Goal: Task Accomplishment & Management: Use online tool/utility

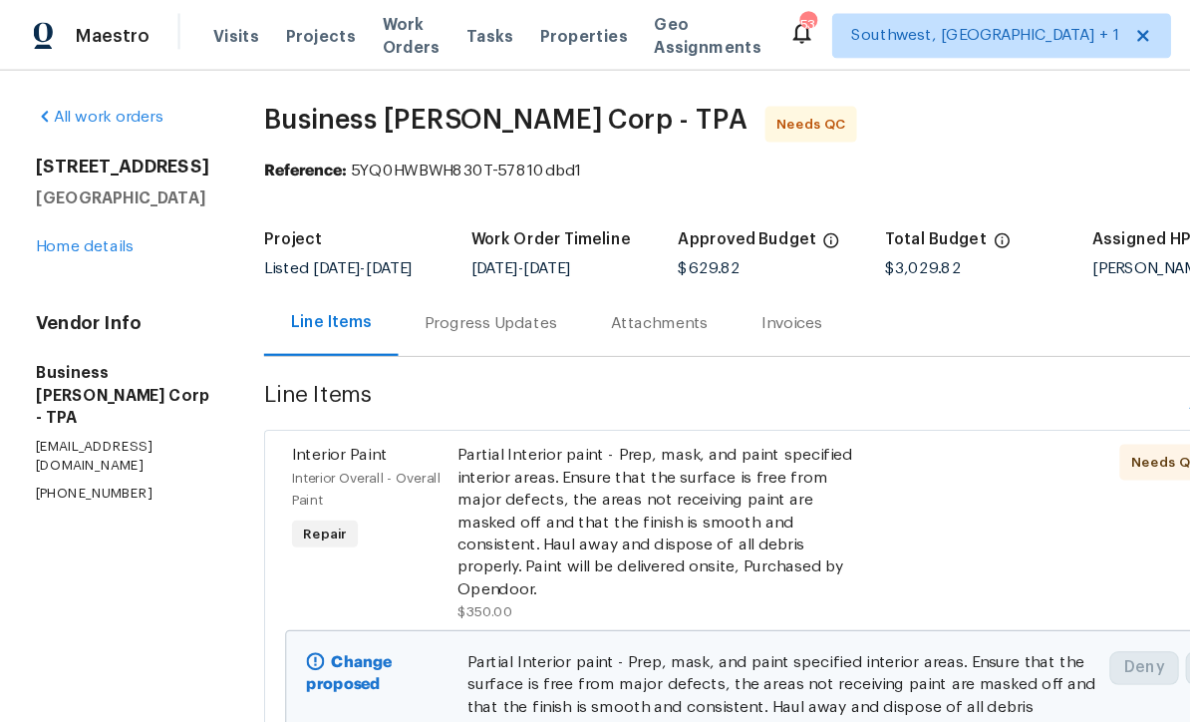
click at [268, 39] on span "Projects" at bounding box center [286, 32] width 62 height 20
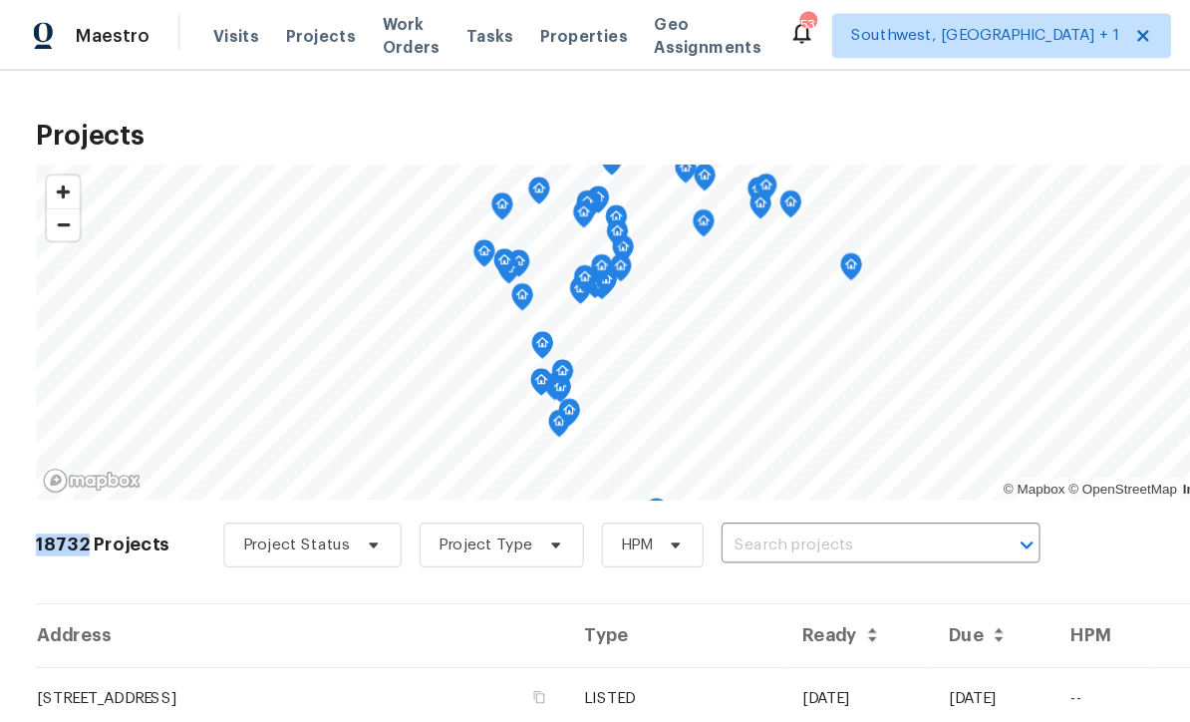
copy h2 "18732"
click at [739, 491] on input "text" at bounding box center [757, 485] width 228 height 31
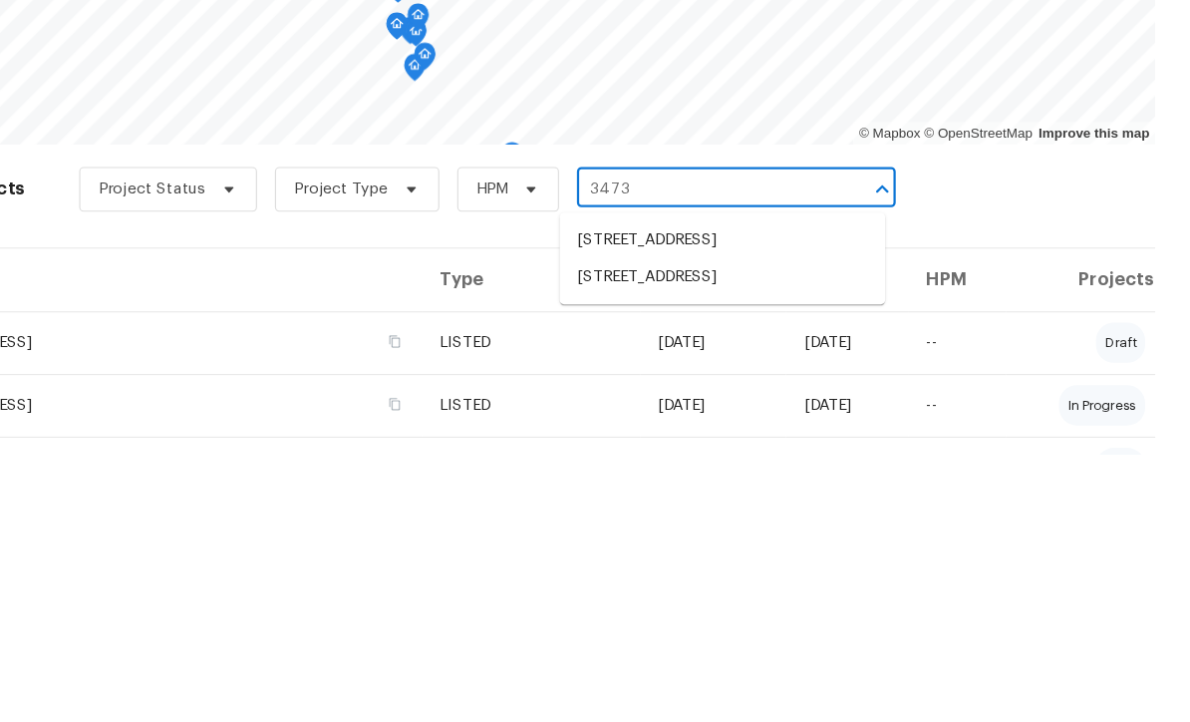
type input "3473 p"
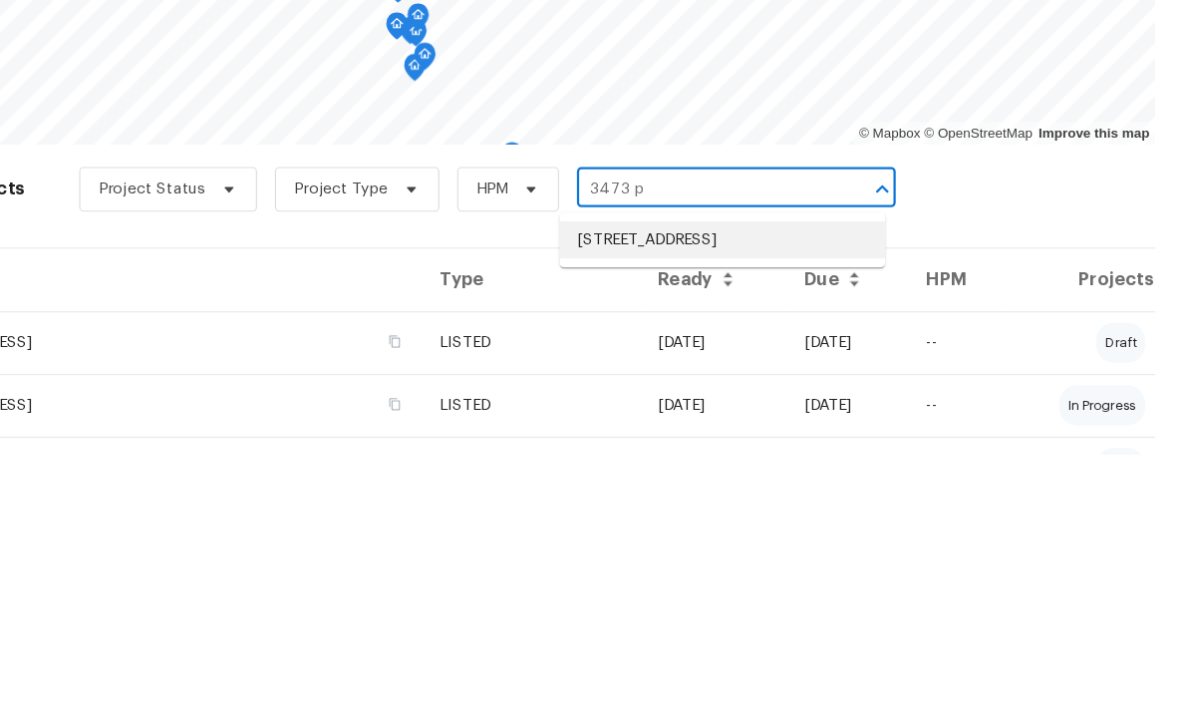
click at [629, 514] on li "[STREET_ADDRESS]" at bounding box center [773, 530] width 290 height 33
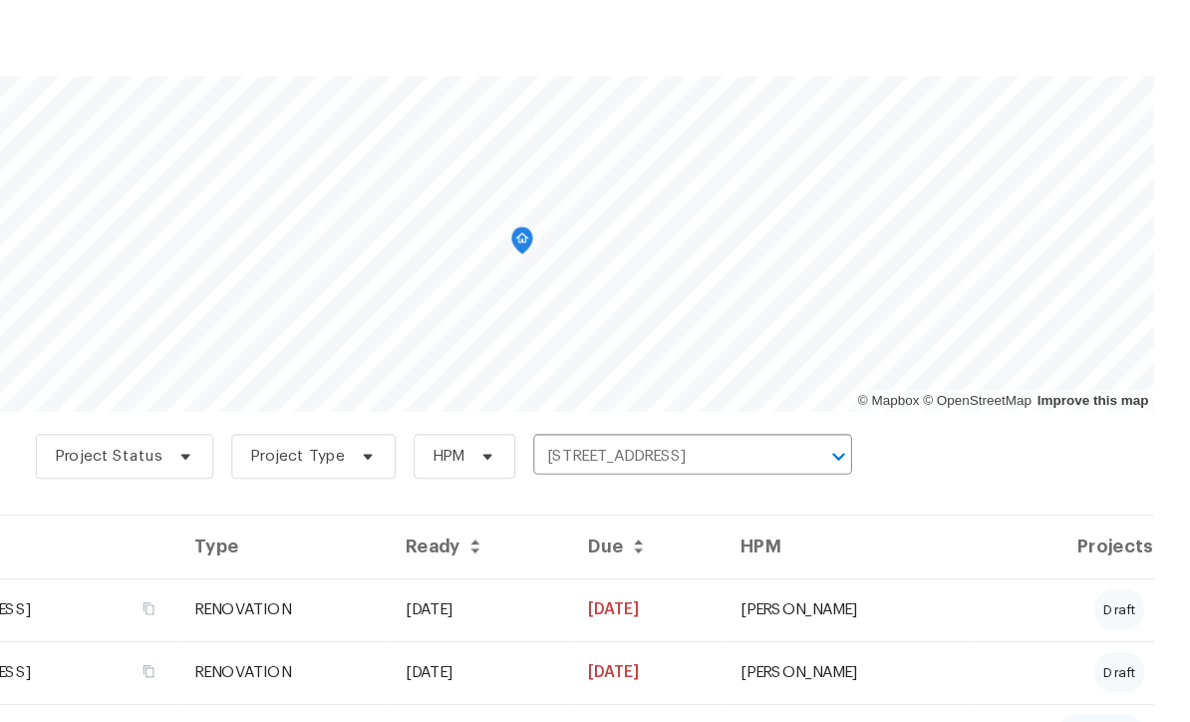
click at [827, 457] on div "7 Projects Project Status Project Type HPM [STREET_ADDRESS] ​" at bounding box center [595, 497] width 1126 height 80
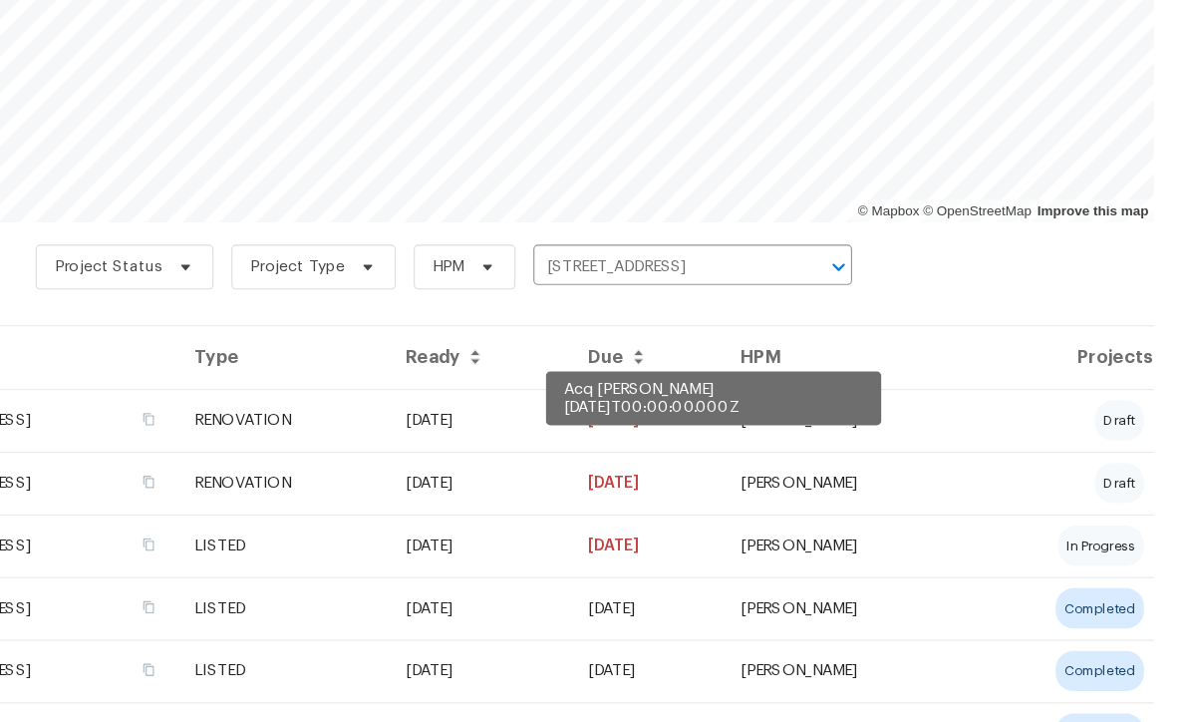
scroll to position [198, 0]
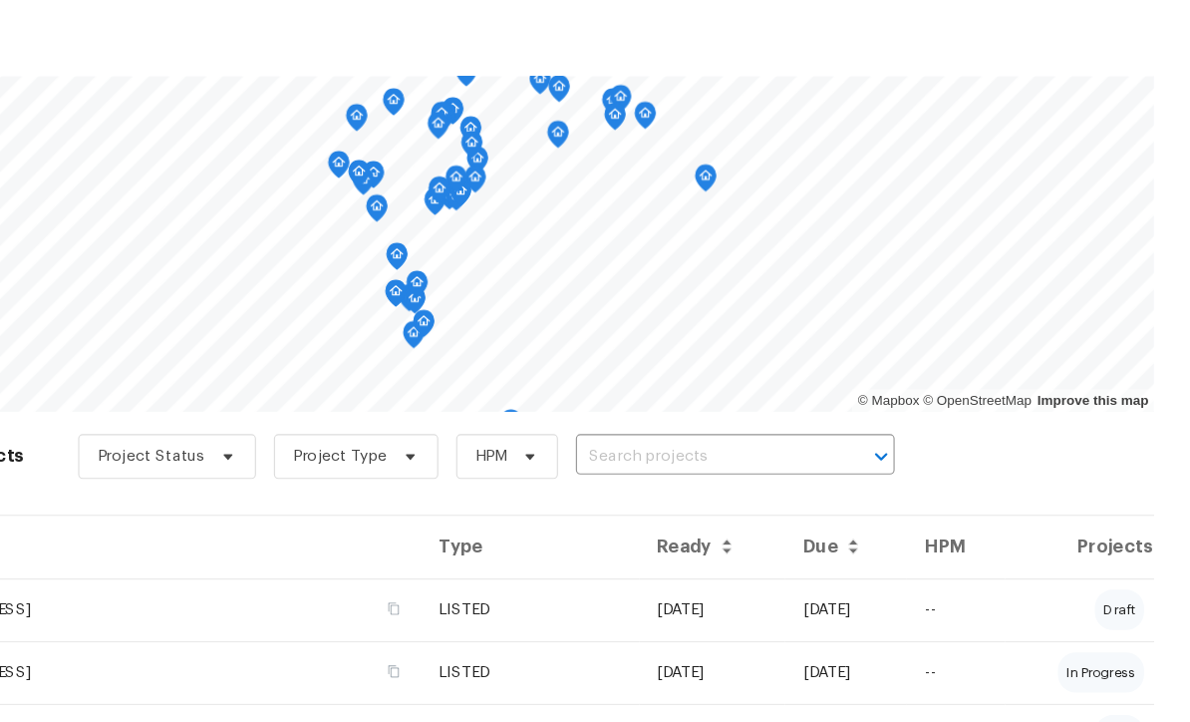
click at [643, 470] on input "text" at bounding box center [757, 485] width 228 height 31
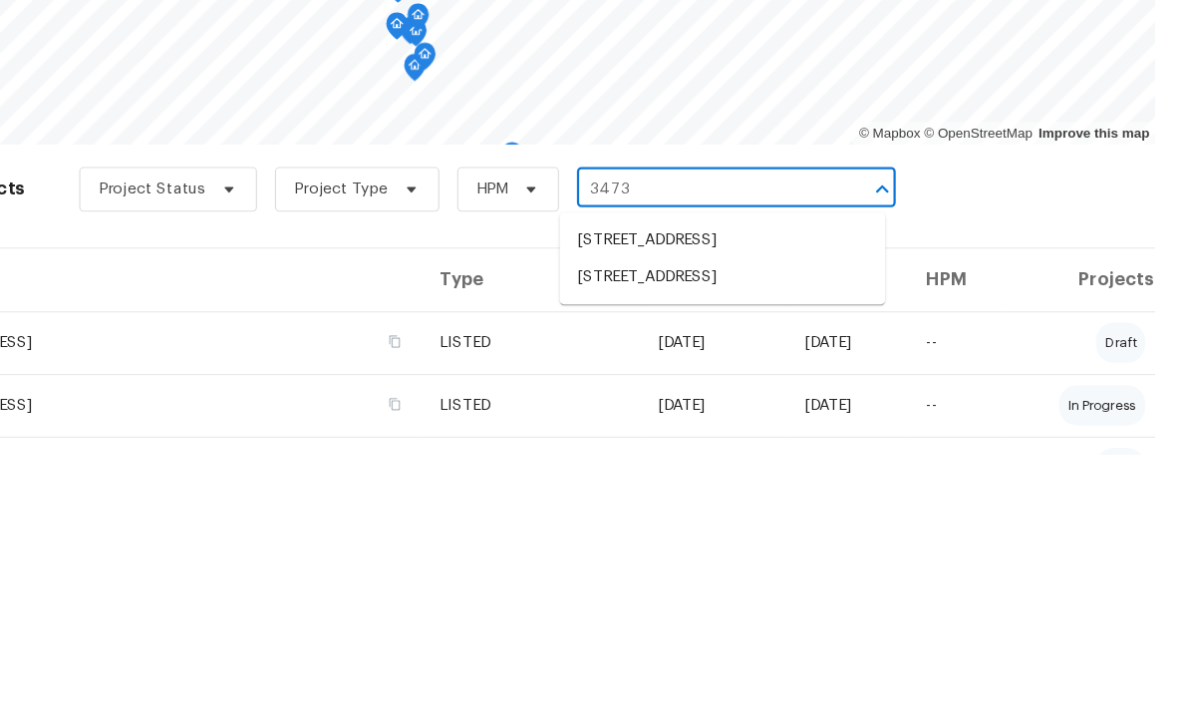
type input "3473 p"
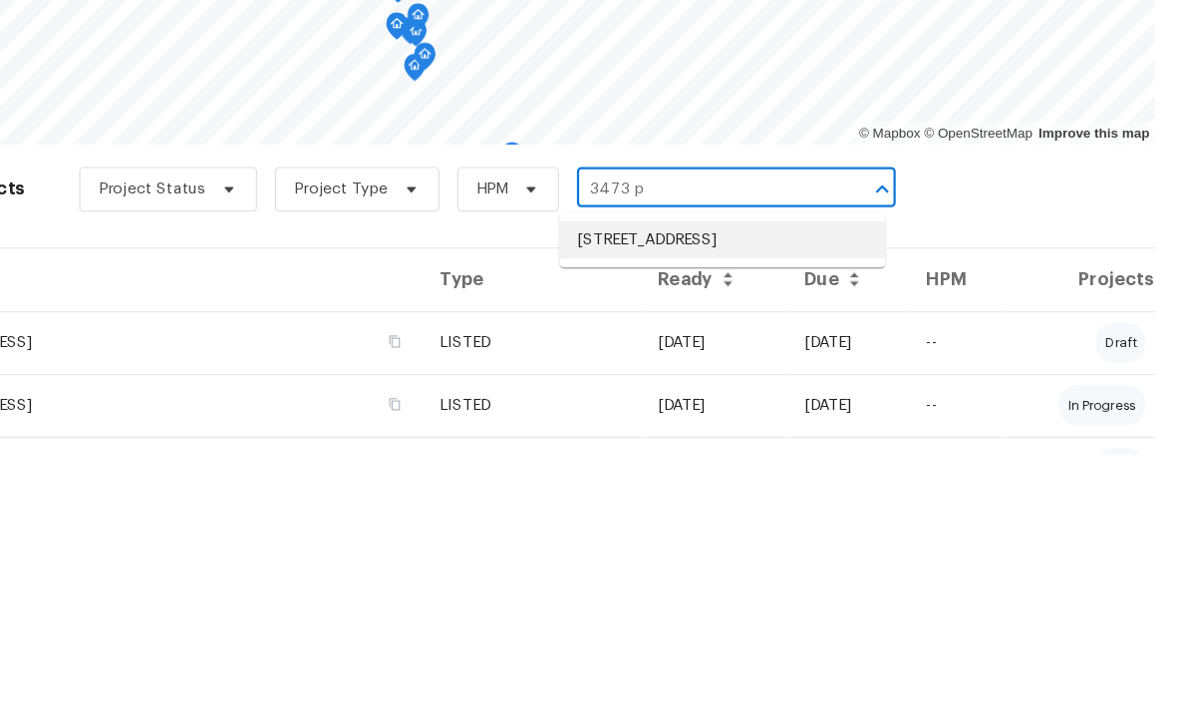
click at [685, 514] on li "[STREET_ADDRESS]" at bounding box center [773, 530] width 290 height 33
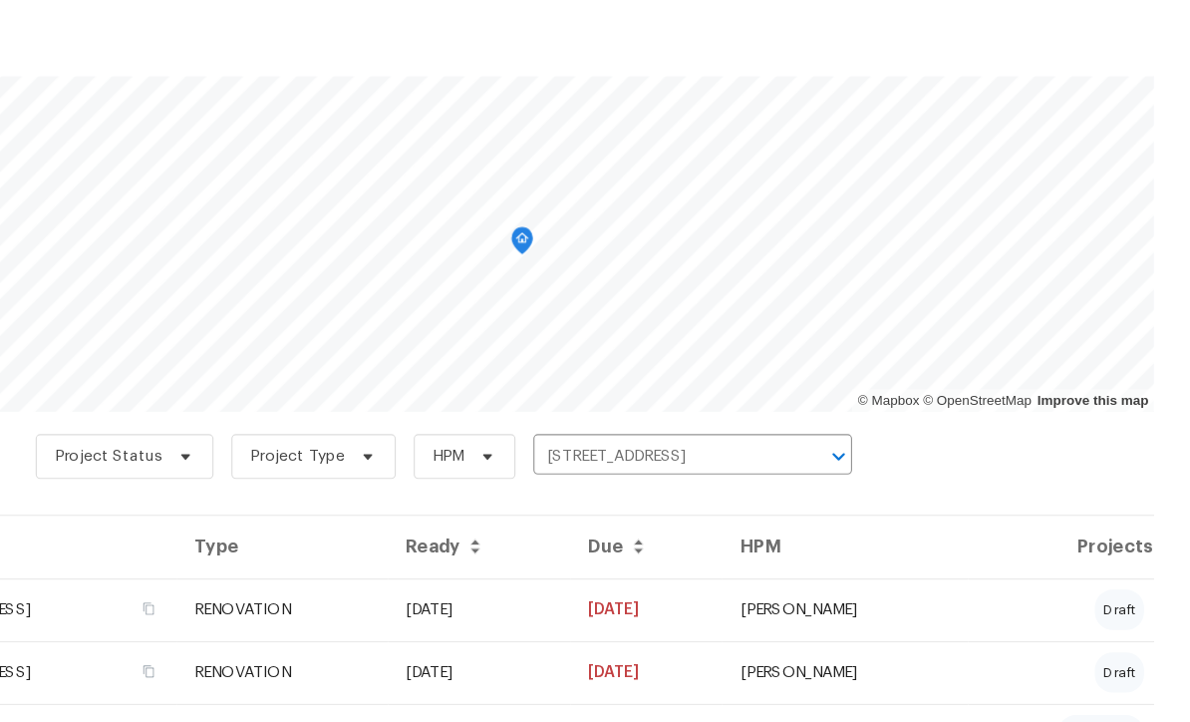
click at [566, 594] on td "[DATE]" at bounding box center [556, 622] width 162 height 56
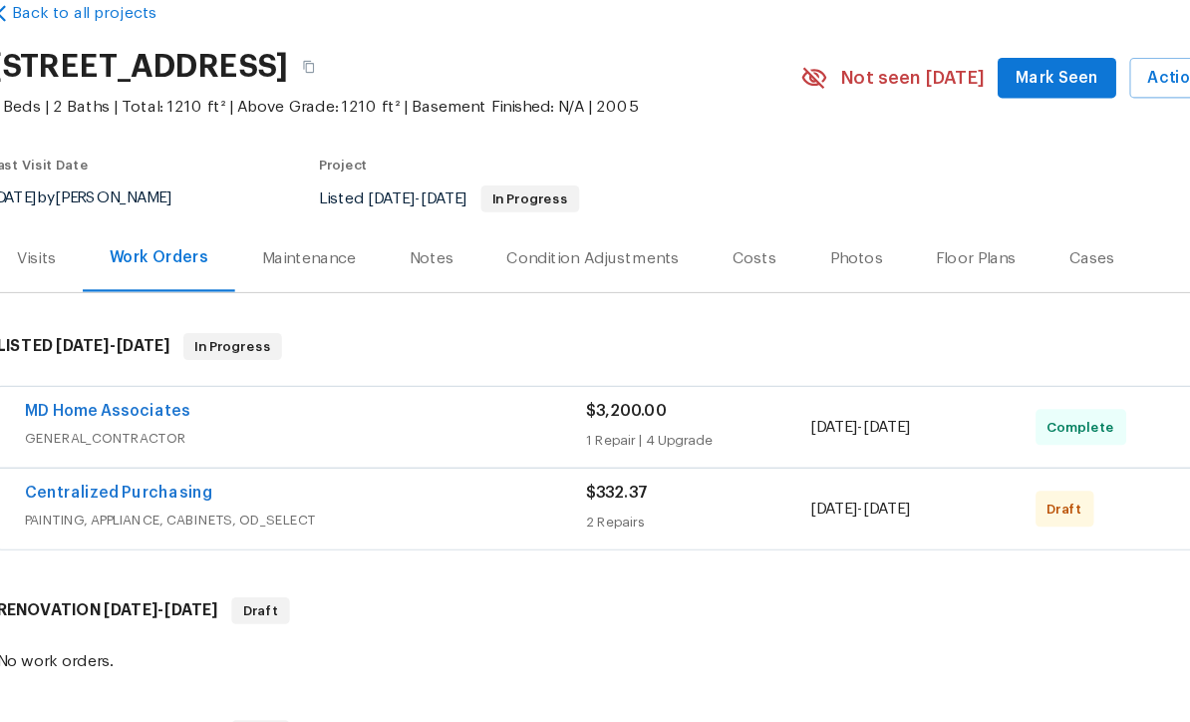
scroll to position [9, 0]
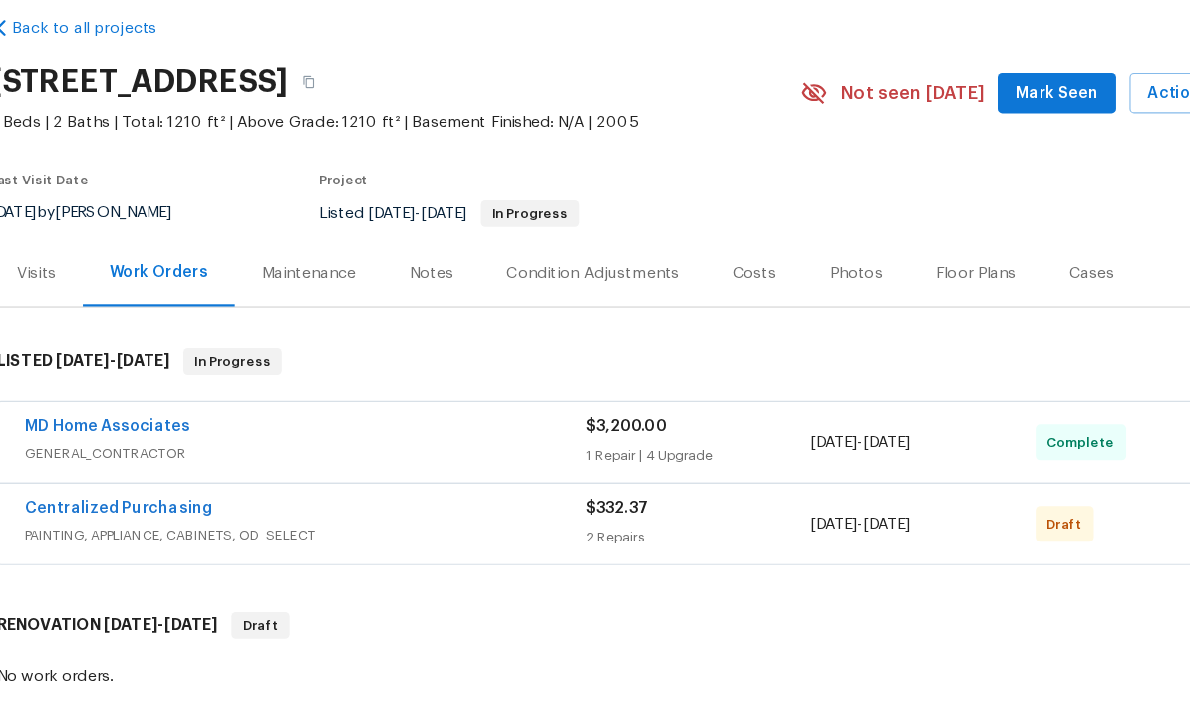
click at [758, 293] on div "Photos" at bounding box center [803, 322] width 95 height 59
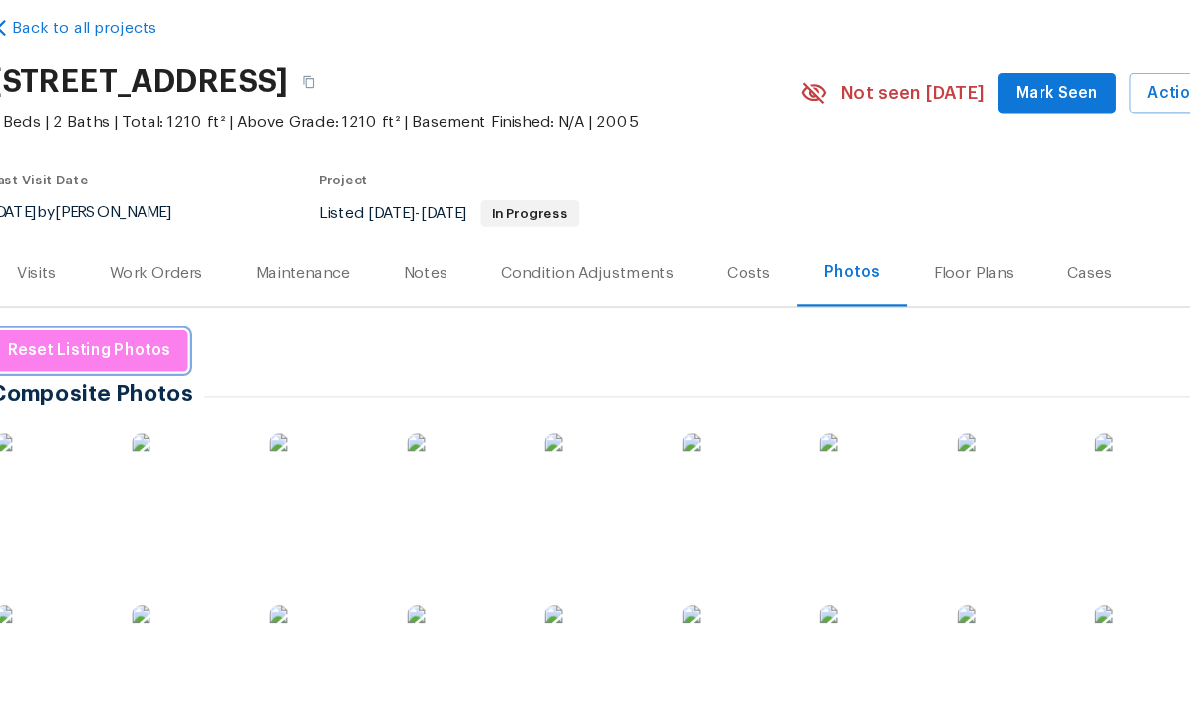
click at [53, 379] on span "Reset Listing Photos" at bounding box center [120, 391] width 145 height 25
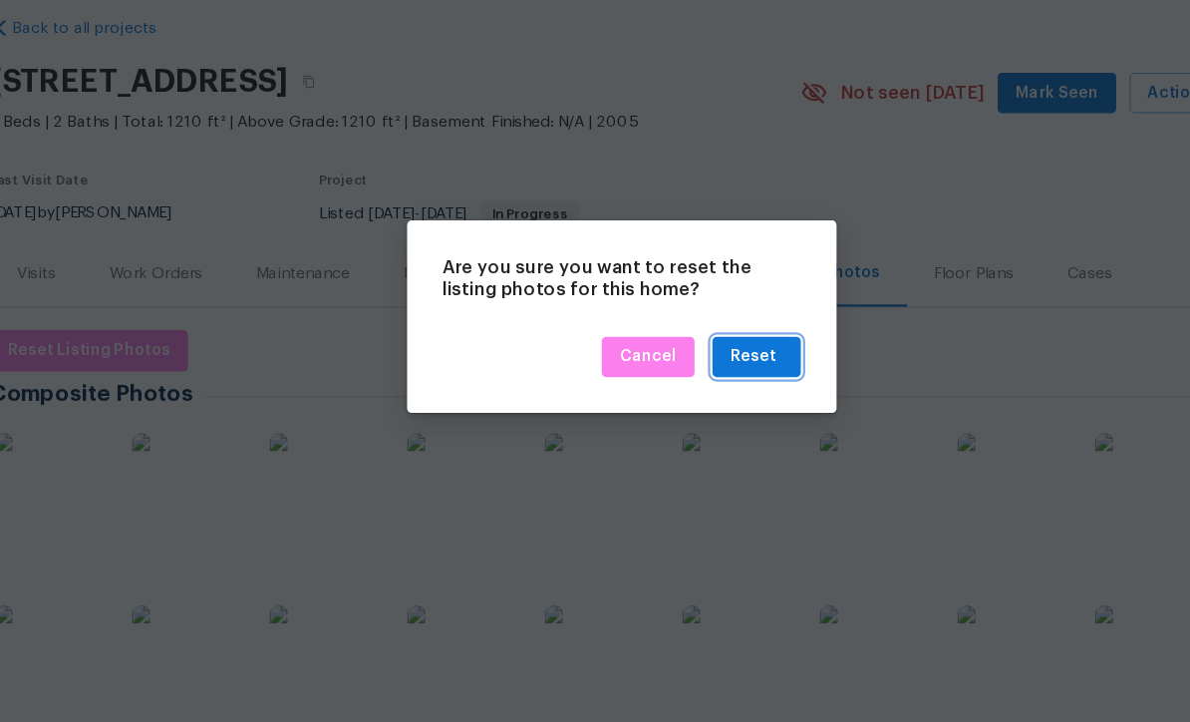
click at [692, 385] on div "Reset" at bounding box center [712, 397] width 41 height 25
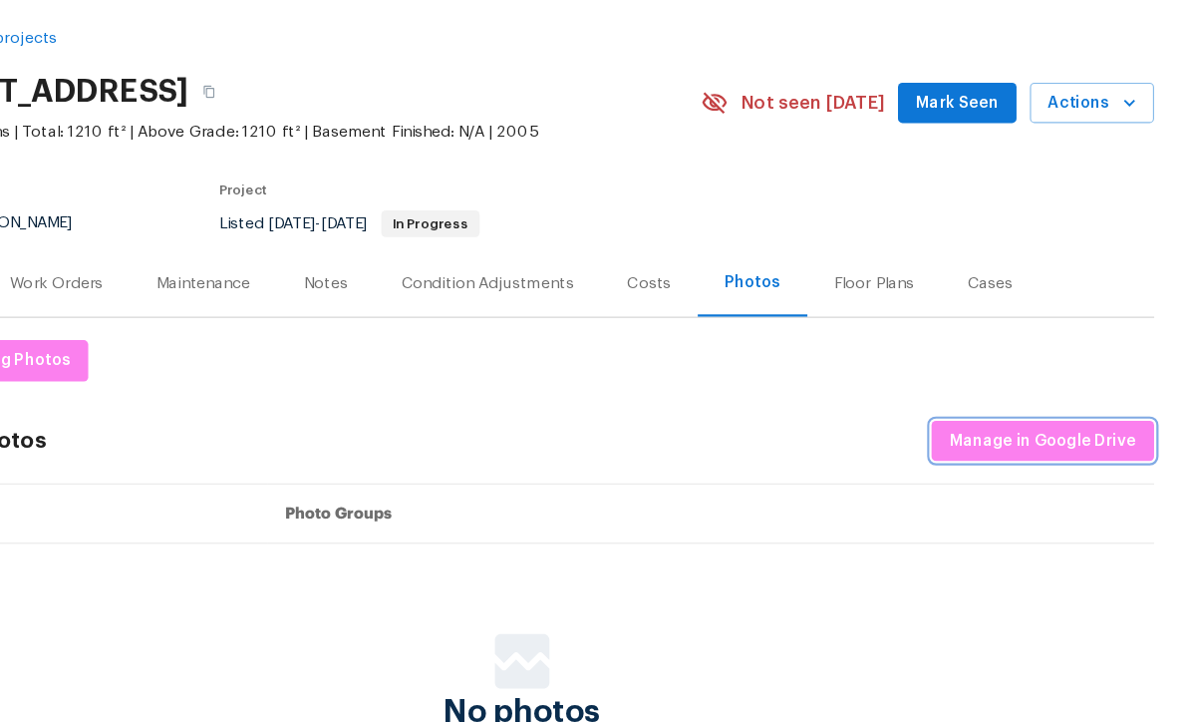
click at [960, 453] on button "Manage in Google Drive" at bounding box center [1059, 471] width 198 height 37
